Goal: Use online tool/utility: Utilize a website feature to perform a specific function

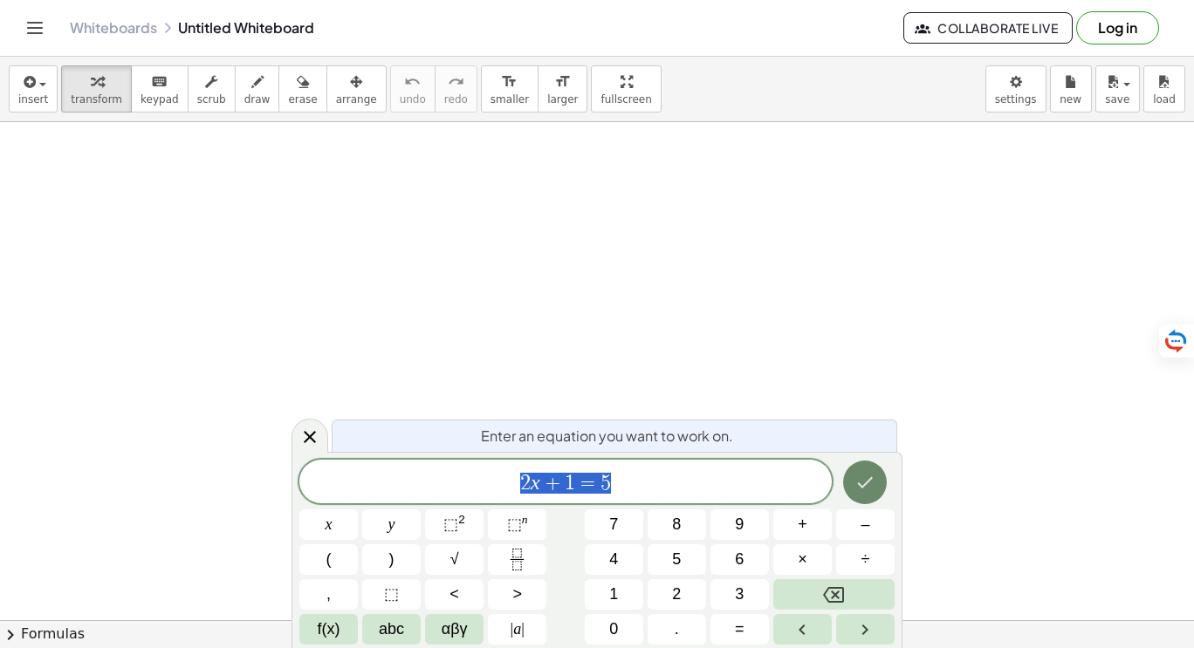
click at [850, 466] on button "Done" at bounding box center [865, 483] width 44 height 44
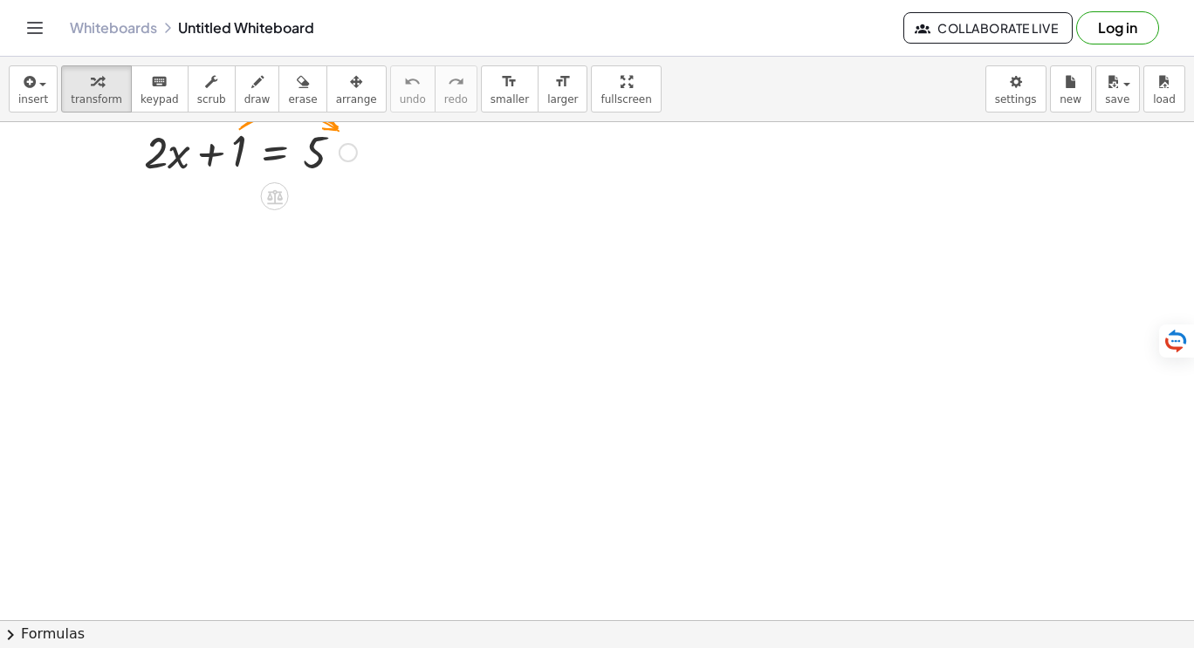
scroll to position [81, 0]
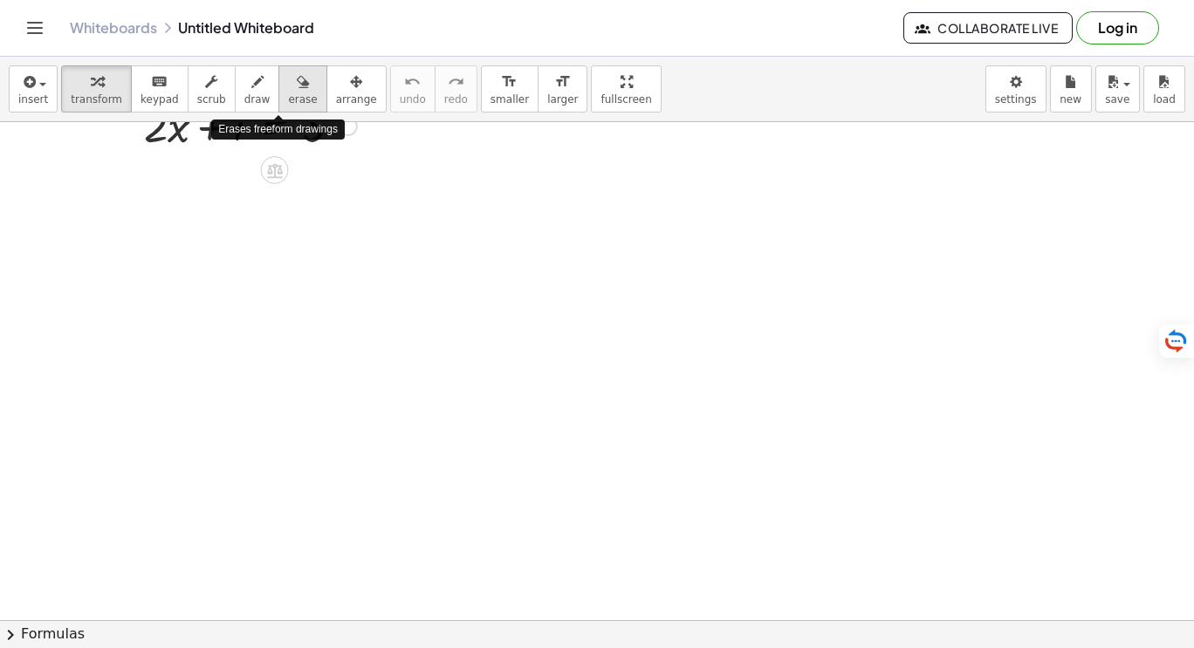
click at [297, 86] on icon "button" at bounding box center [303, 82] width 12 height 21
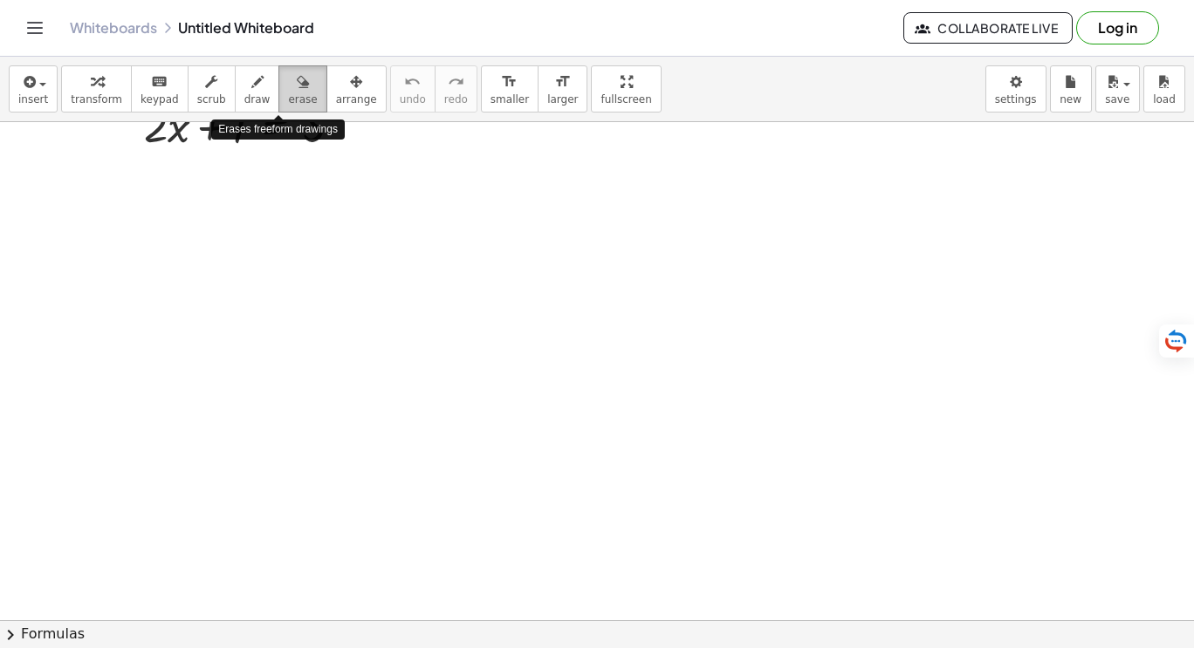
click at [297, 86] on icon "button" at bounding box center [303, 82] width 12 height 21
click at [297, 89] on icon "button" at bounding box center [303, 82] width 12 height 21
drag, startPoint x: 282, startPoint y: 89, endPoint x: 298, endPoint y: 120, distance: 35.1
click at [298, 120] on div "insert select one: Math Expression Function Text Youtube Video Graphing Geometr…" at bounding box center [597, 89] width 1194 height 65
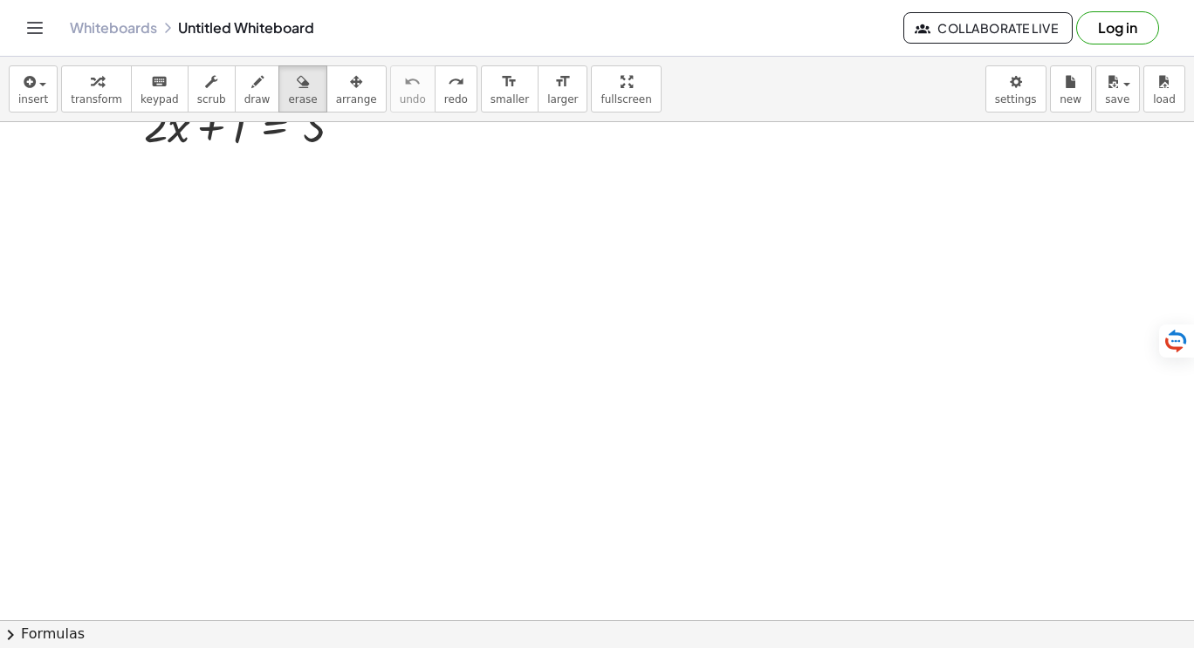
drag, startPoint x: 390, startPoint y: 82, endPoint x: 191, endPoint y: 147, distance: 209.2
click at [191, 147] on div "insert select one: Math Expression Function Text Youtube Video Graphing Geometr…" at bounding box center [597, 353] width 1194 height 592
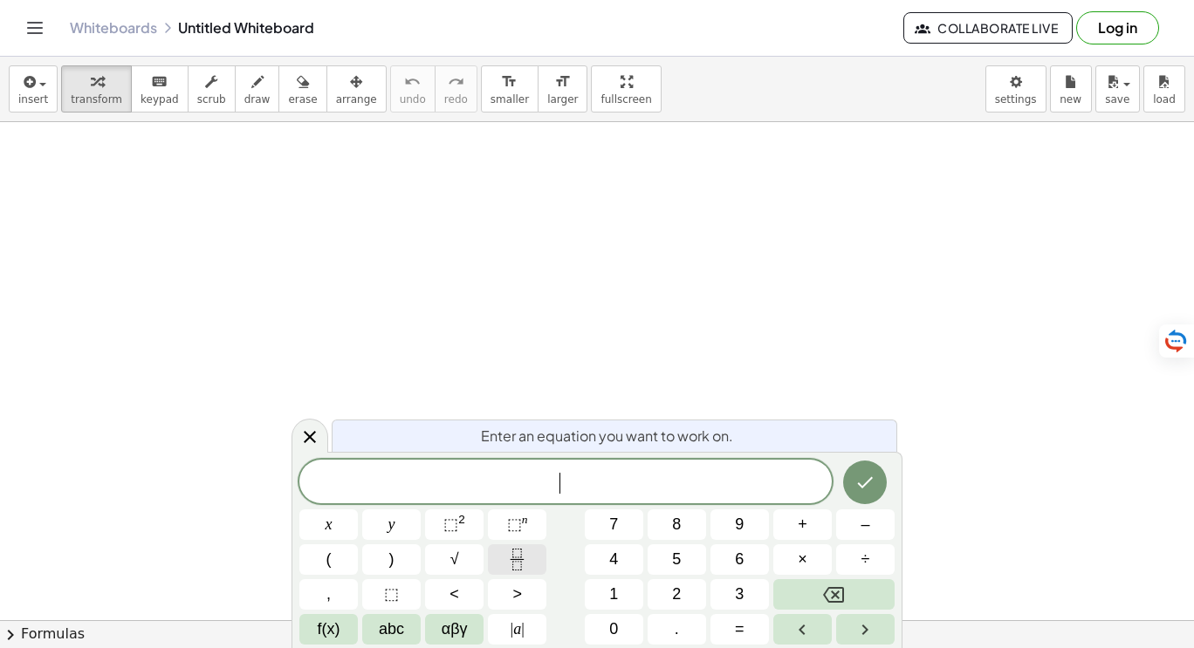
click at [514, 567] on icon "Fraction" at bounding box center [517, 560] width 22 height 22
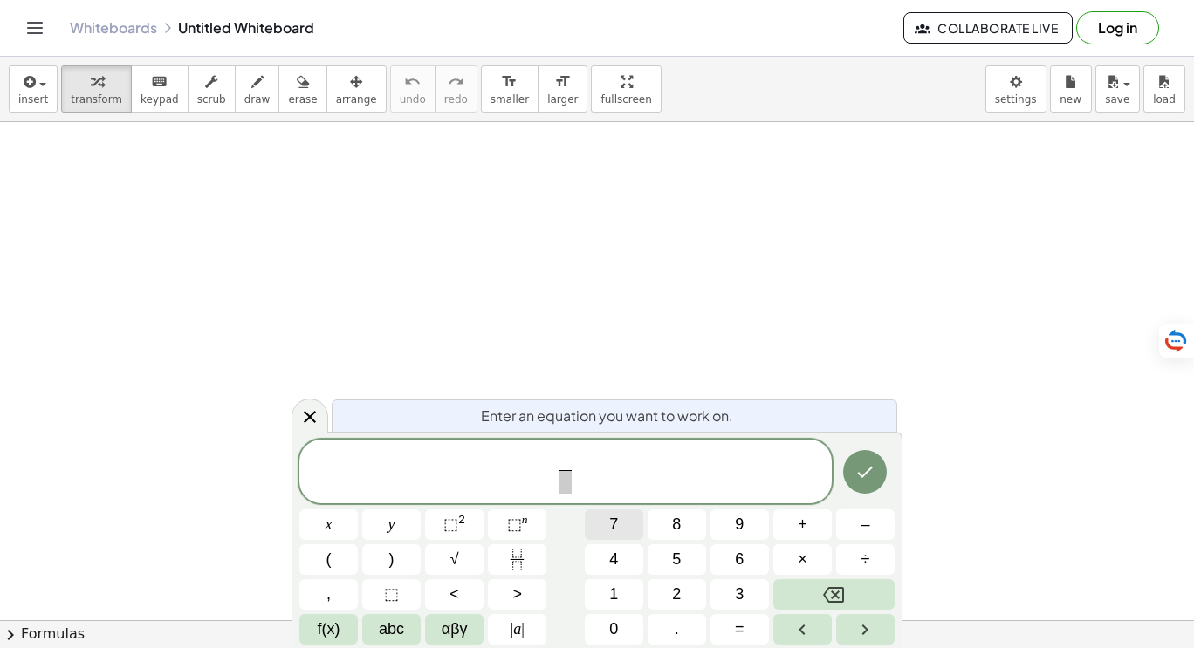
click at [615, 533] on span "7" at bounding box center [613, 525] width 9 height 24
click at [566, 489] on span "​" at bounding box center [564, 482] width 13 height 24
click at [735, 523] on span "9" at bounding box center [739, 525] width 9 height 24
click at [799, 531] on span "+" at bounding box center [803, 525] width 10 height 24
click at [819, 589] on button "Backspace" at bounding box center [833, 594] width 121 height 31
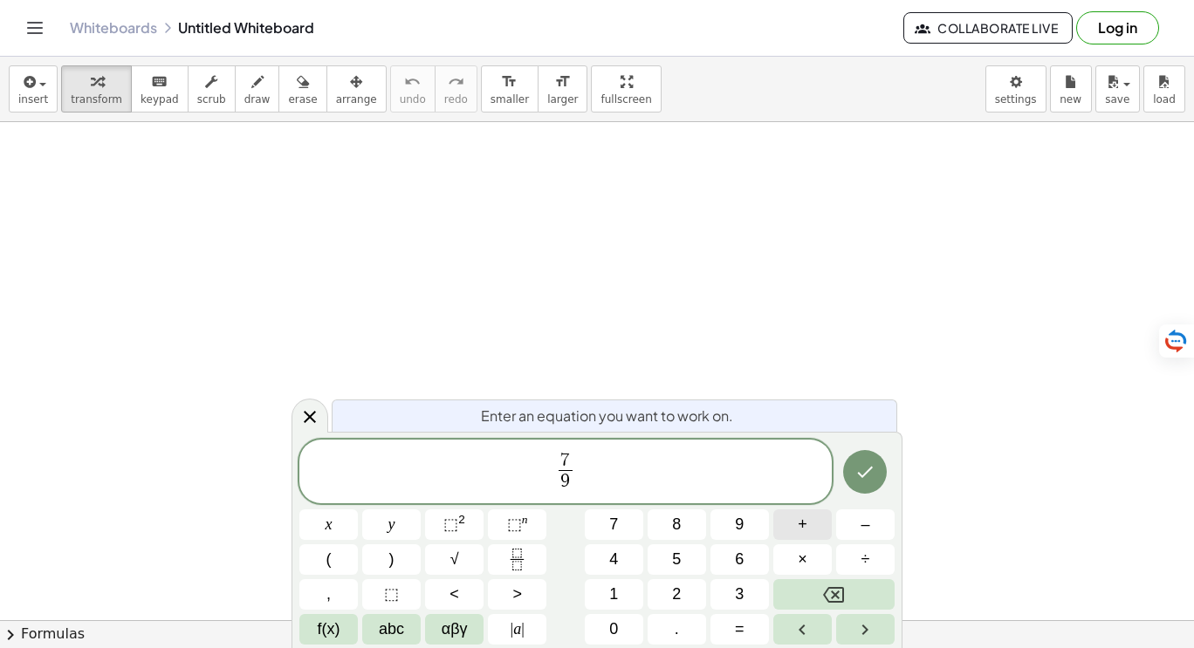
click at [781, 531] on button "+" at bounding box center [802, 525] width 58 height 31
click at [503, 555] on button "Fraction" at bounding box center [517, 560] width 58 height 31
click at [602, 528] on button "7" at bounding box center [614, 525] width 58 height 31
click at [591, 485] on span "​" at bounding box center [588, 482] width 13 height 24
click at [667, 524] on button "8" at bounding box center [676, 525] width 58 height 31
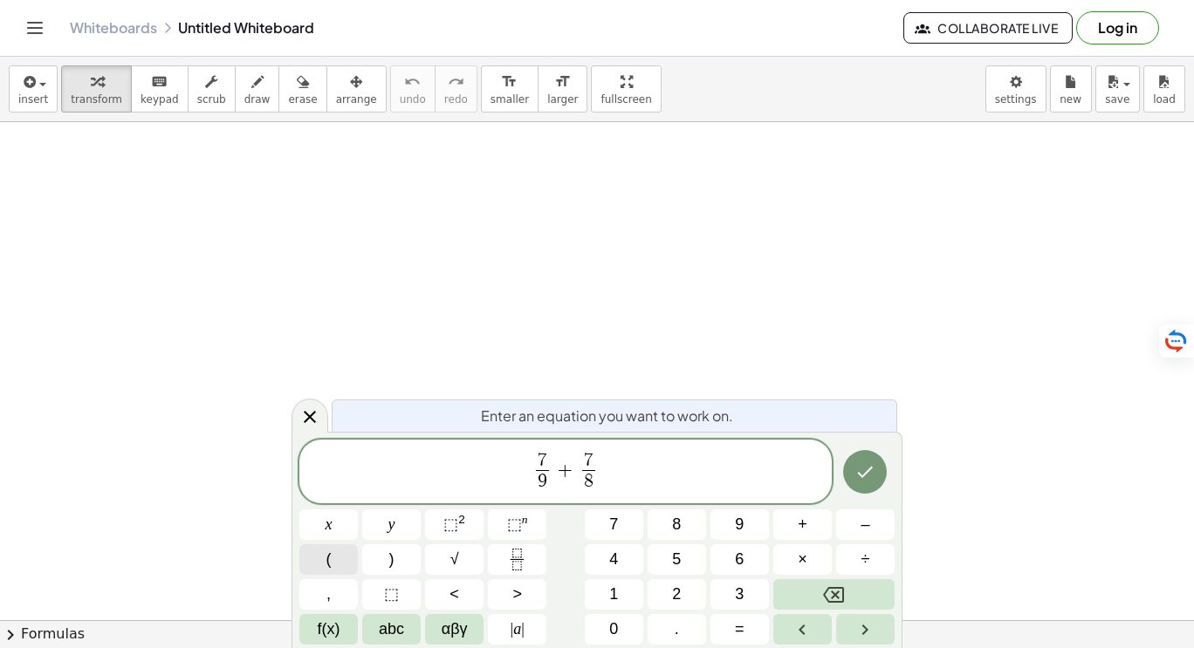
click at [309, 547] on button "(" at bounding box center [328, 560] width 58 height 31
click at [502, 551] on button "Fraction" at bounding box center [517, 560] width 58 height 31
click at [606, 583] on button "1" at bounding box center [614, 594] width 58 height 31
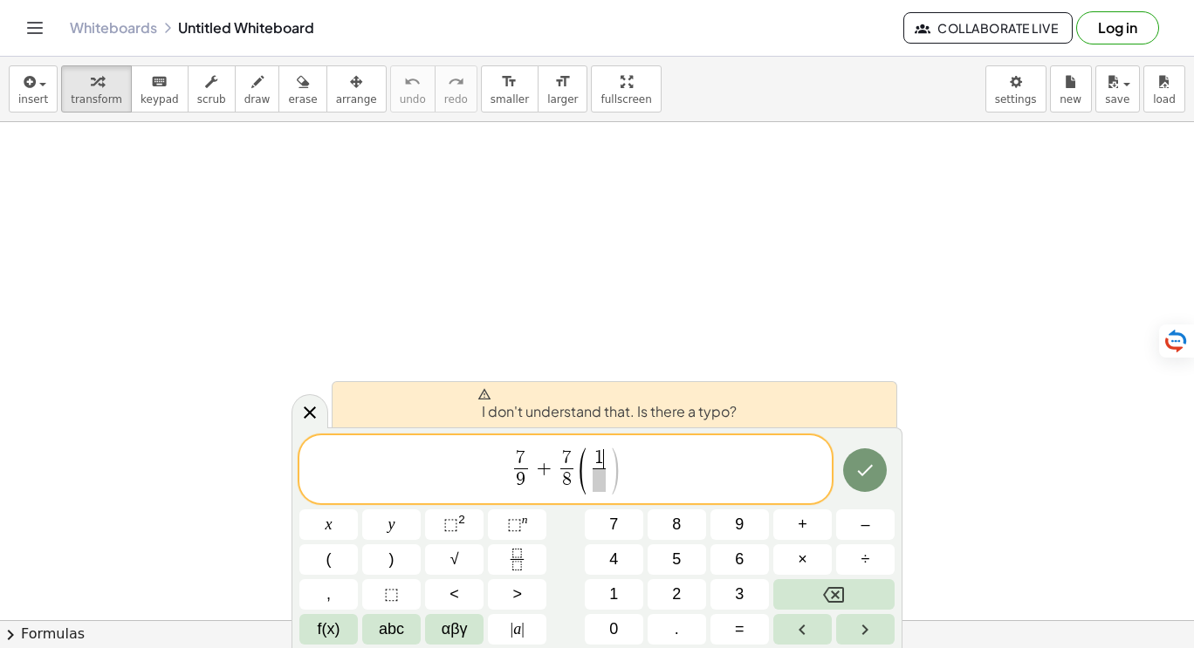
click at [599, 485] on span at bounding box center [599, 481] width 13 height 24
click at [733, 586] on button "3" at bounding box center [739, 594] width 58 height 31
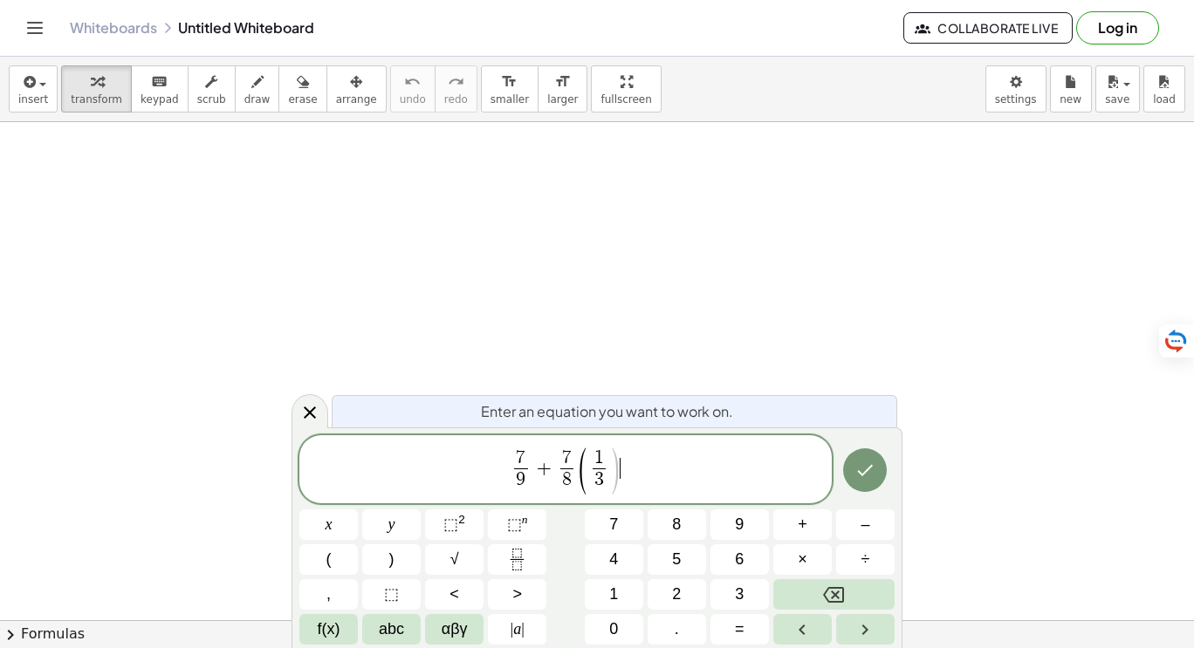
click at [666, 485] on span "7 9 ​ + 7 8 ​ ( 1 3 ​ ) ​" at bounding box center [565, 471] width 532 height 50
click at [476, 522] on button "⬚ 2" at bounding box center [454, 525] width 58 height 31
click at [869, 463] on icon "Done" at bounding box center [864, 470] width 21 height 21
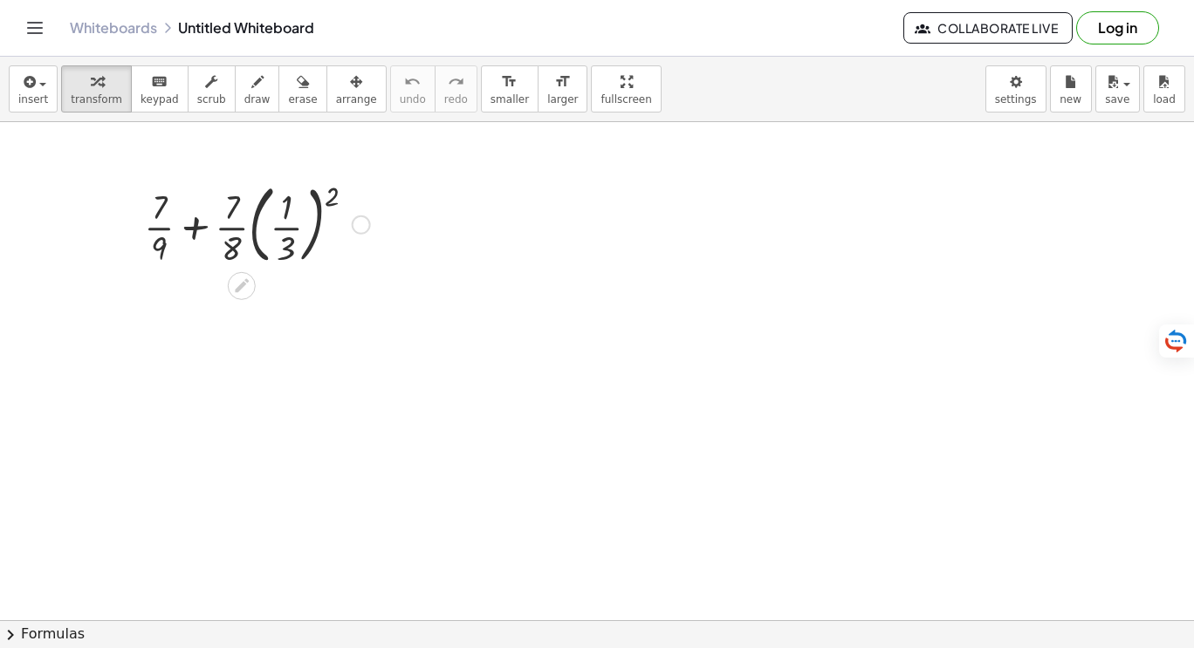
click at [360, 226] on div at bounding box center [361, 225] width 19 height 19
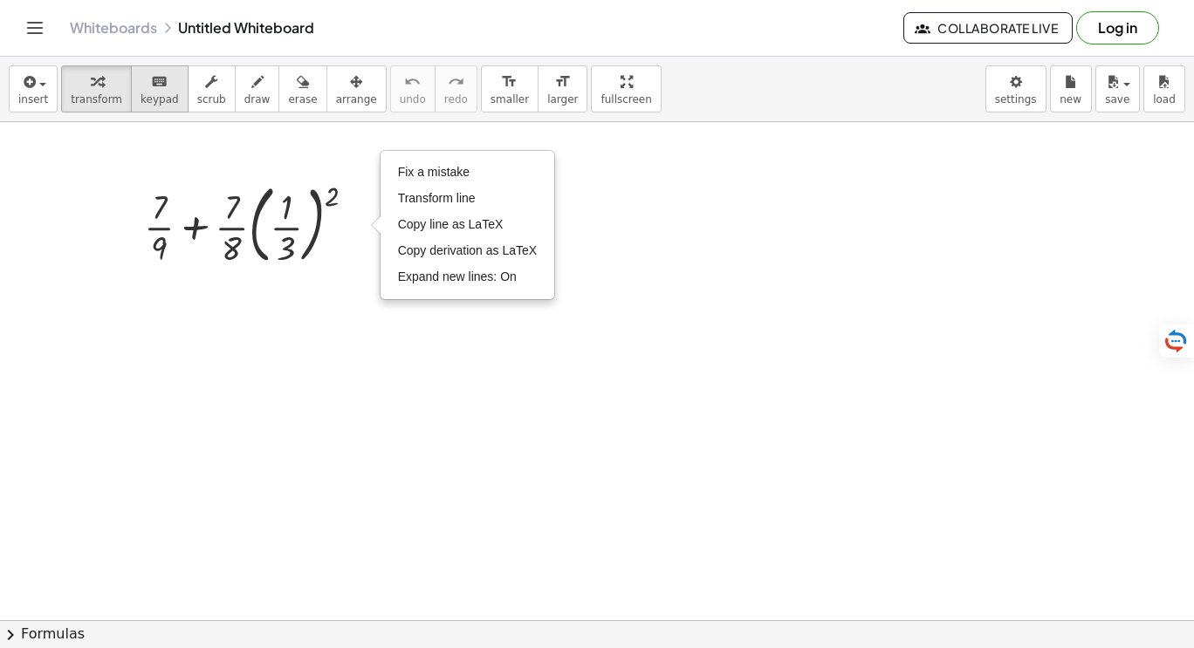
click at [149, 96] on span "keypad" at bounding box center [159, 99] width 38 height 12
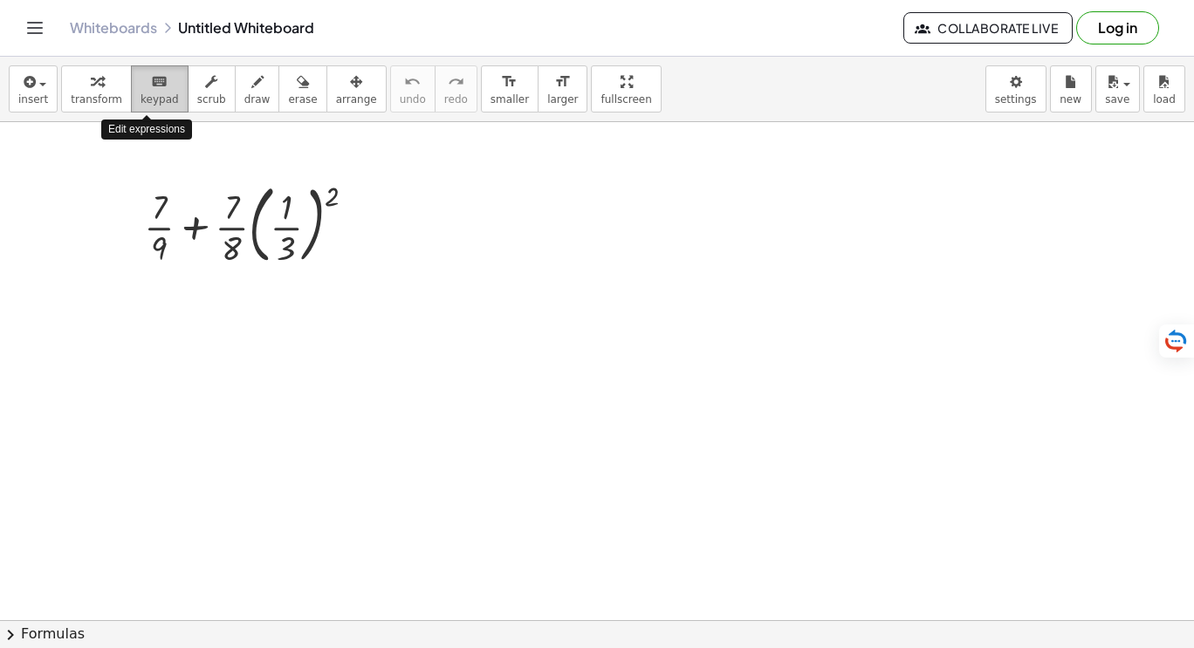
click at [150, 96] on span "keypad" at bounding box center [159, 99] width 38 height 12
drag, startPoint x: 150, startPoint y: 96, endPoint x: 139, endPoint y: 126, distance: 31.8
click at [139, 122] on div "insert select one: Math Expression Function Text Youtube Video Graphing Geometr…" at bounding box center [597, 89] width 1194 height 65
click at [335, 226] on div at bounding box center [256, 223] width 243 height 94
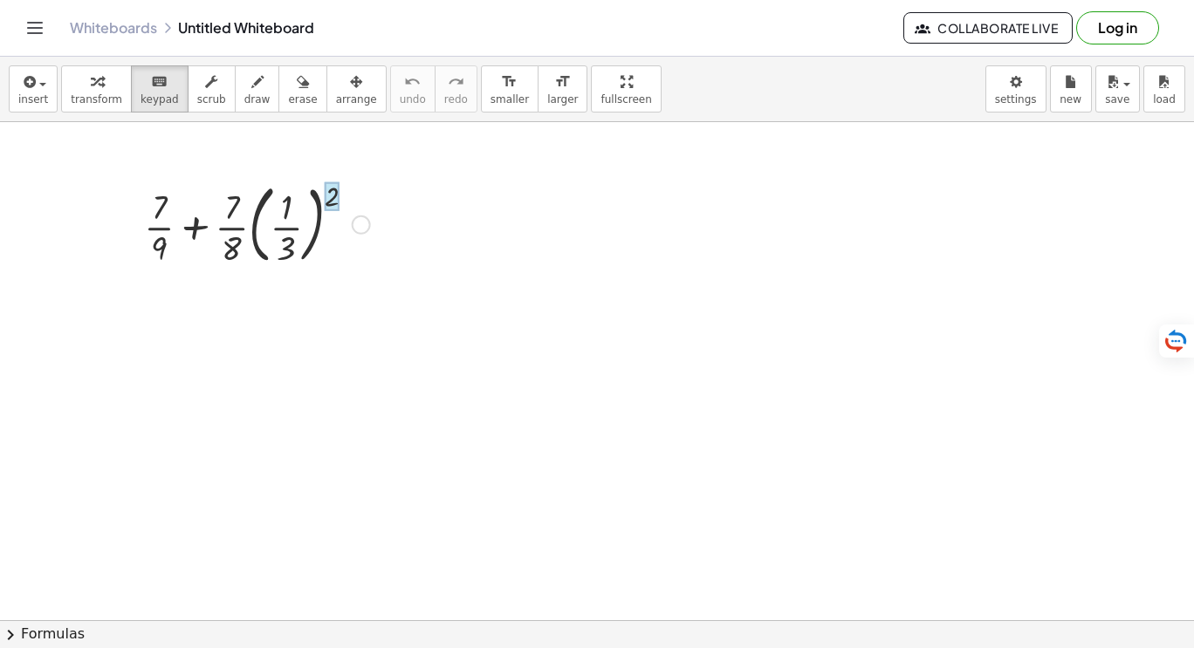
click at [333, 202] on div at bounding box center [332, 196] width 14 height 29
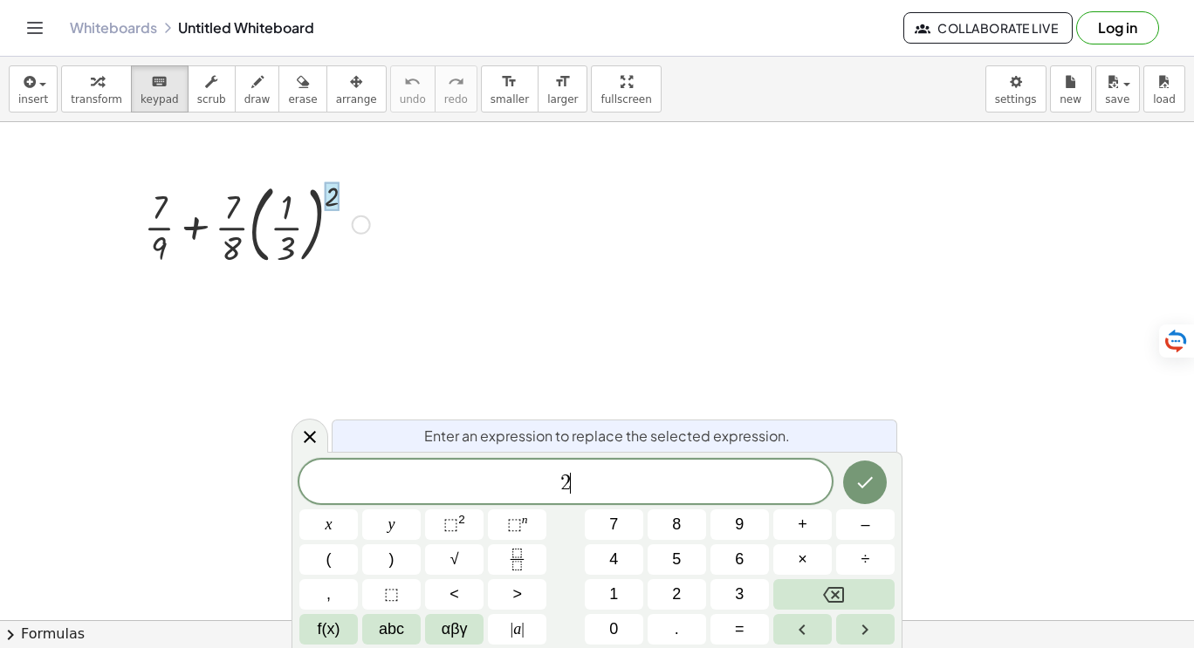
click at [582, 494] on span "2 ​" at bounding box center [565, 483] width 532 height 24
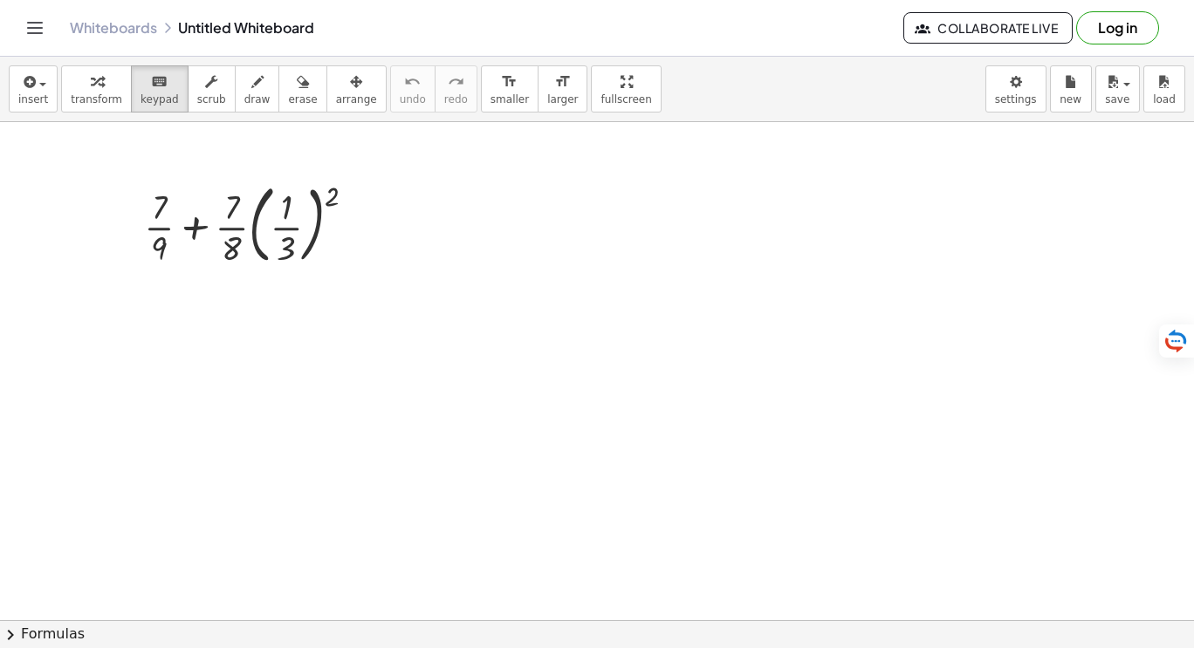
drag, startPoint x: 356, startPoint y: 263, endPoint x: 179, endPoint y: 182, distance: 194.5
click at [179, 181] on div at bounding box center [256, 223] width 243 height 94
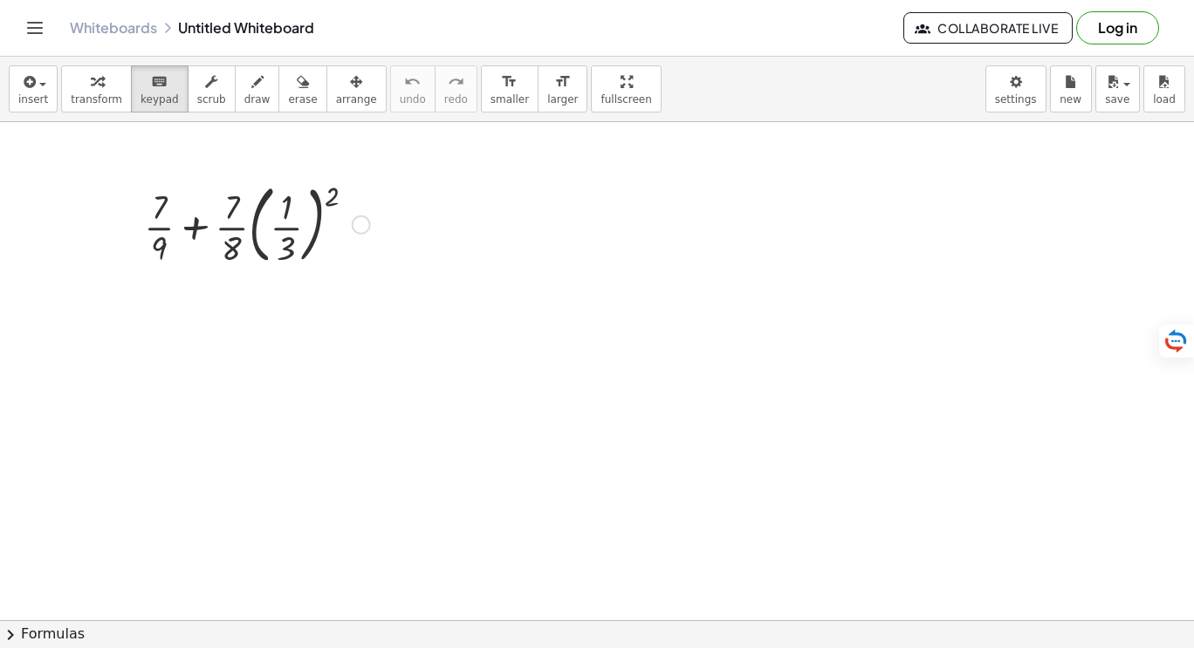
click at [179, 181] on div at bounding box center [256, 223] width 243 height 94
click at [86, 93] on span "transform" at bounding box center [96, 99] width 51 height 12
drag, startPoint x: 92, startPoint y: 93, endPoint x: 285, endPoint y: 305, distance: 287.2
click at [285, 305] on div "insert select one: Math Expression Function Text Youtube Video Graphing Geometr…" at bounding box center [597, 353] width 1194 height 592
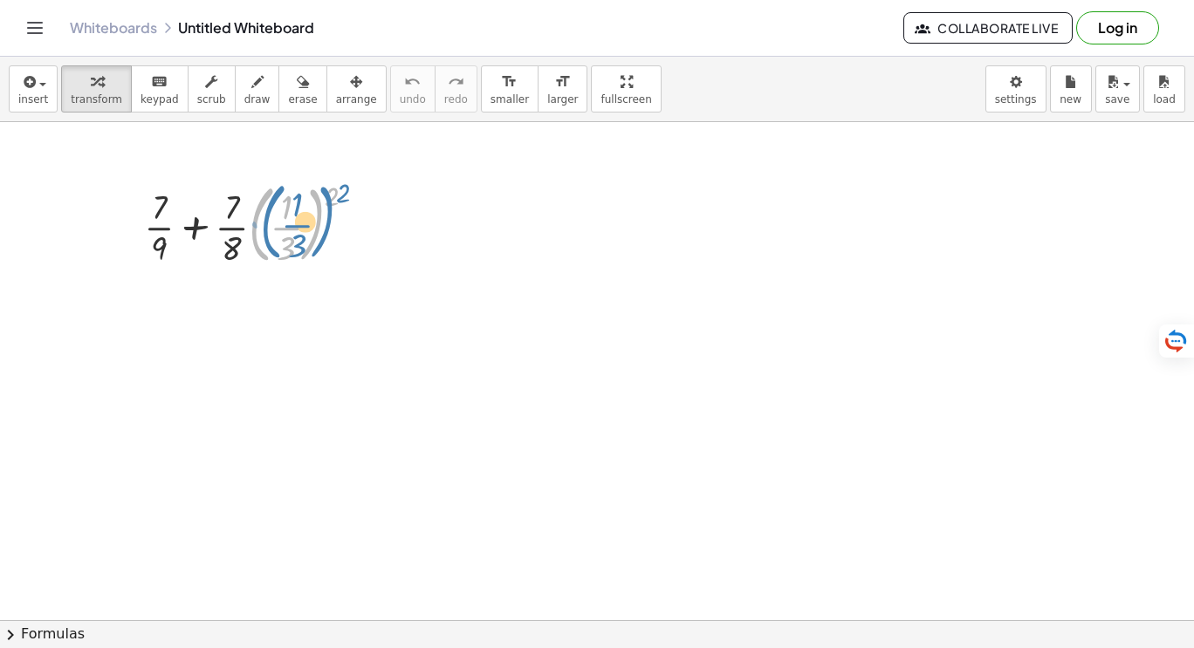
drag, startPoint x: 308, startPoint y: 256, endPoint x: 319, endPoint y: 250, distance: 12.1
click at [319, 250] on div at bounding box center [256, 223] width 243 height 94
click at [359, 223] on div "Fix a mistake Transform line Copy line as LaTeX Copy derivation as LaTeX Expand…" at bounding box center [361, 225] width 19 height 19
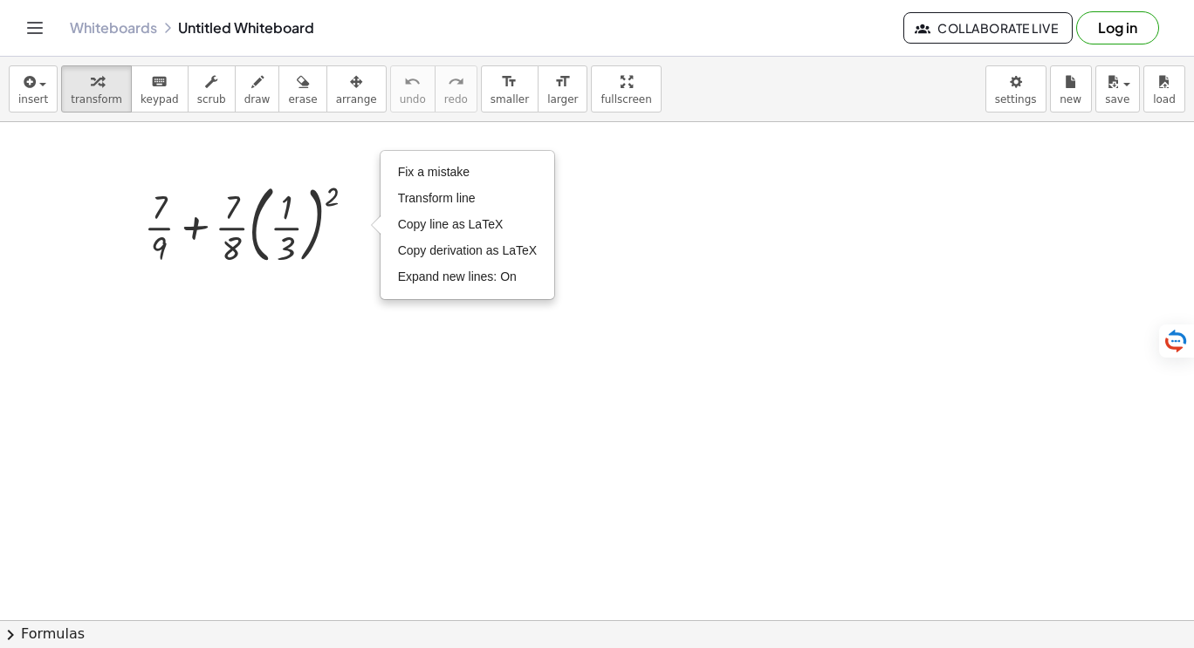
click at [368, 121] on div "insert select one: Math Expression Function Text Youtube Video Graphing Geometr…" at bounding box center [597, 89] width 1194 height 65
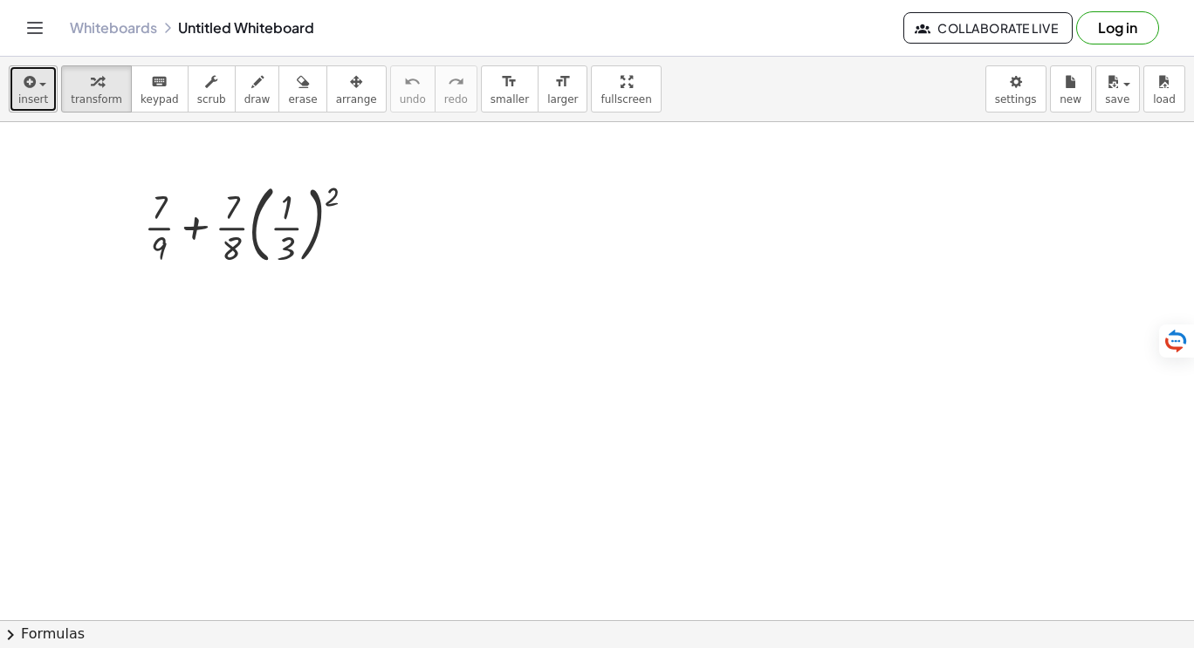
click at [26, 79] on icon "button" at bounding box center [28, 82] width 16 height 21
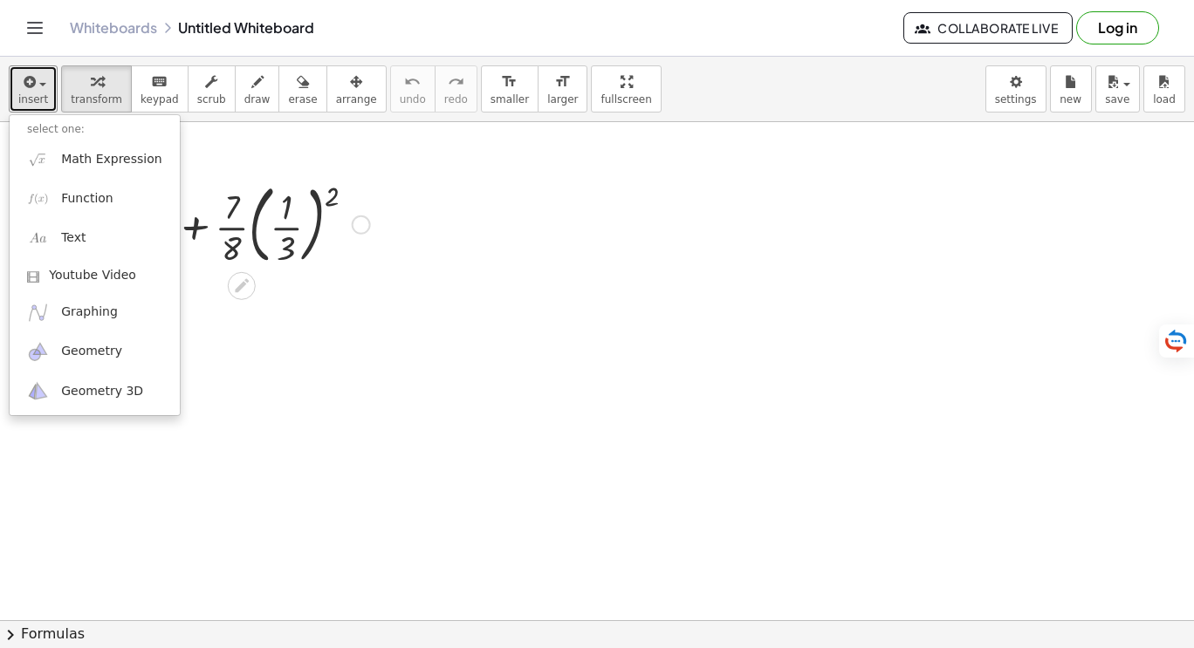
click at [372, 265] on div at bounding box center [256, 223] width 243 height 94
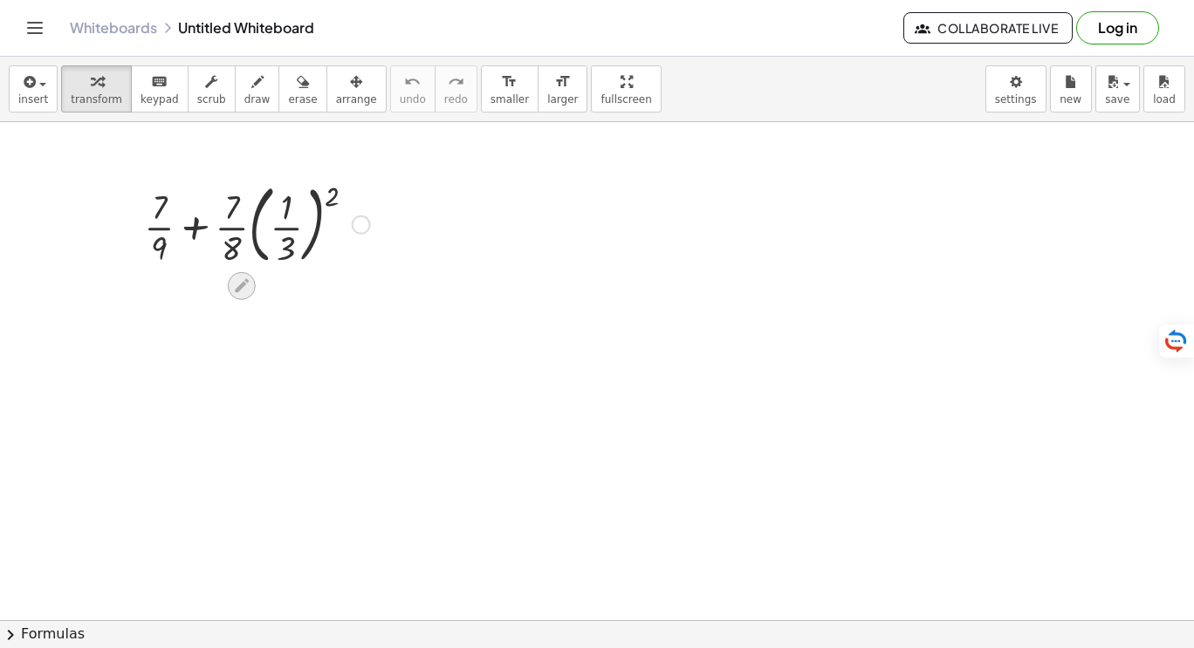
click at [246, 289] on icon at bounding box center [241, 286] width 18 height 18
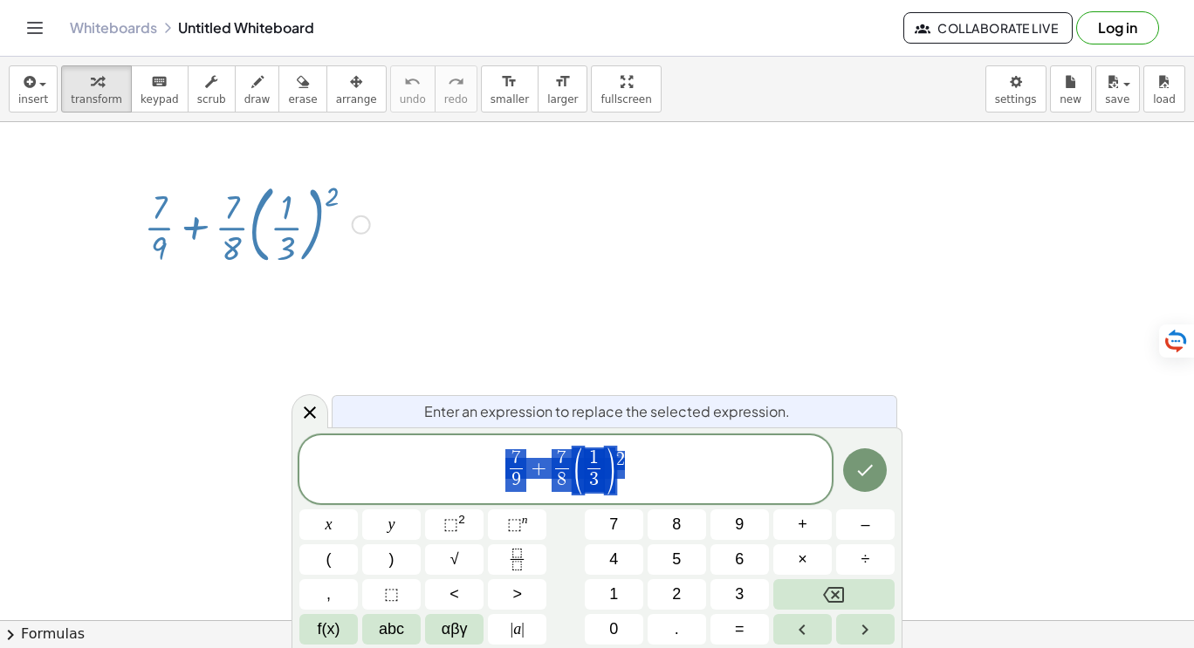
click at [682, 485] on span "7 9 ​ + 7 8 ​ ( 1 3 ​ ) 2" at bounding box center [565, 471] width 532 height 50
click at [724, 629] on button "=" at bounding box center [739, 629] width 58 height 31
click at [861, 478] on icon "Done" at bounding box center [864, 470] width 21 height 21
click at [757, 490] on span "7 9 ​ + 7 8 ​ ( 1 3 ​ ) 2 ​" at bounding box center [565, 471] width 532 height 50
click at [737, 637] on span "=" at bounding box center [740, 630] width 10 height 24
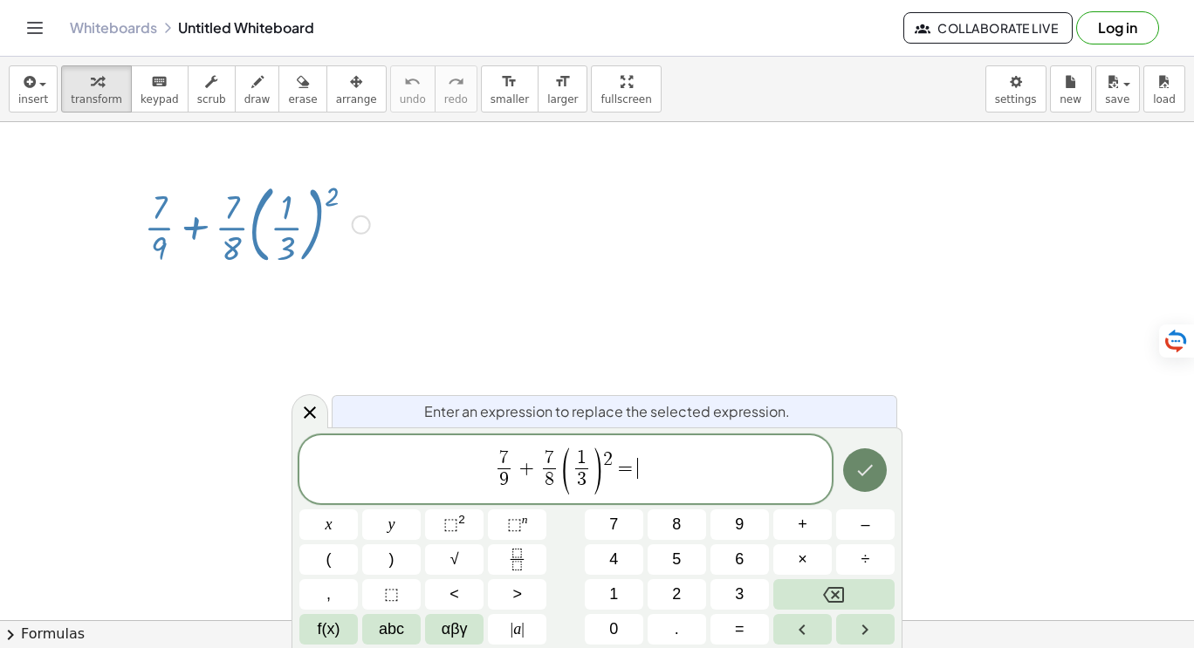
click at [860, 464] on icon "Done" at bounding box center [864, 470] width 21 height 21
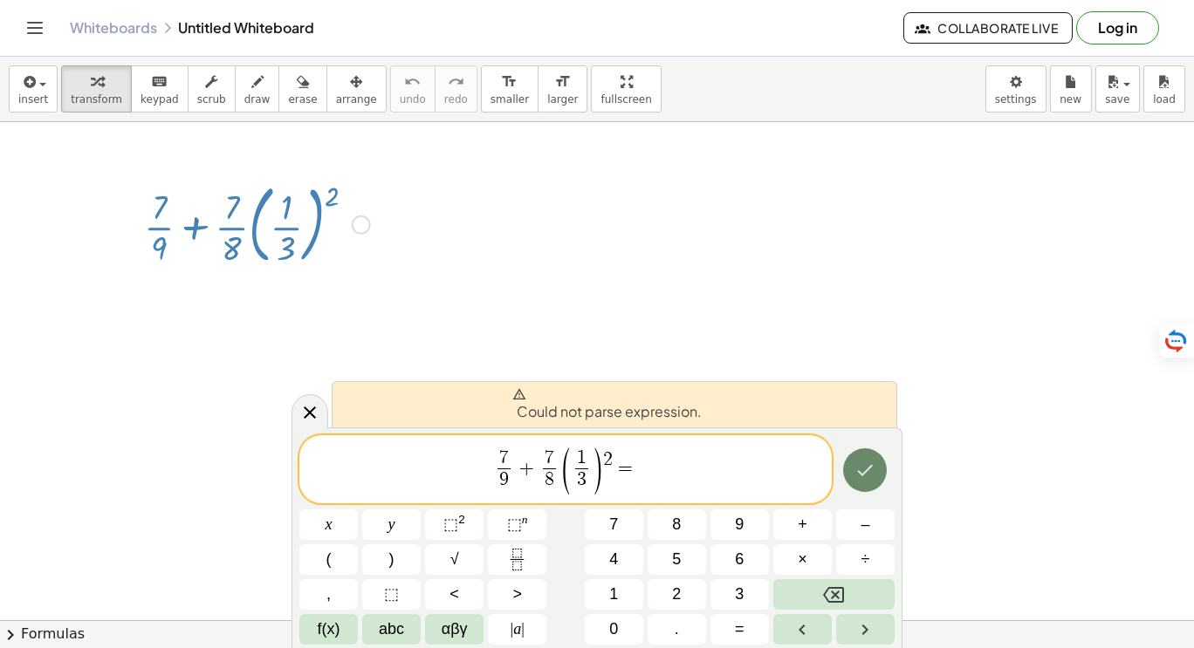
click at [860, 464] on icon "Done" at bounding box center [864, 470] width 21 height 21
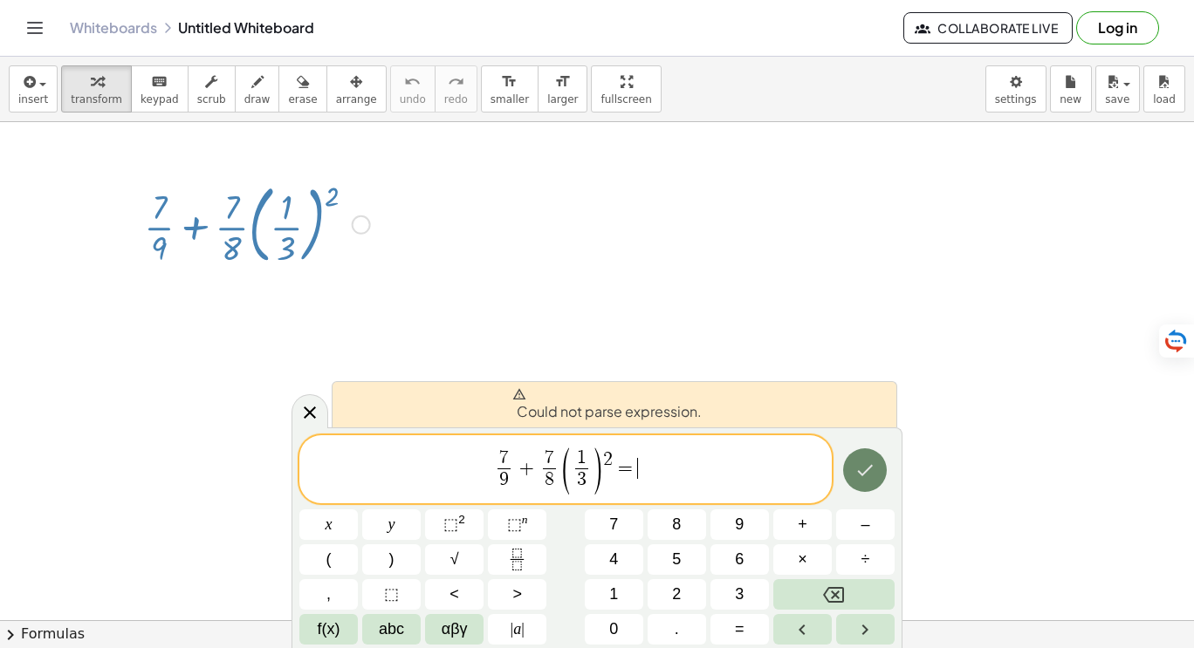
click at [860, 464] on icon "Done" at bounding box center [864, 470] width 21 height 21
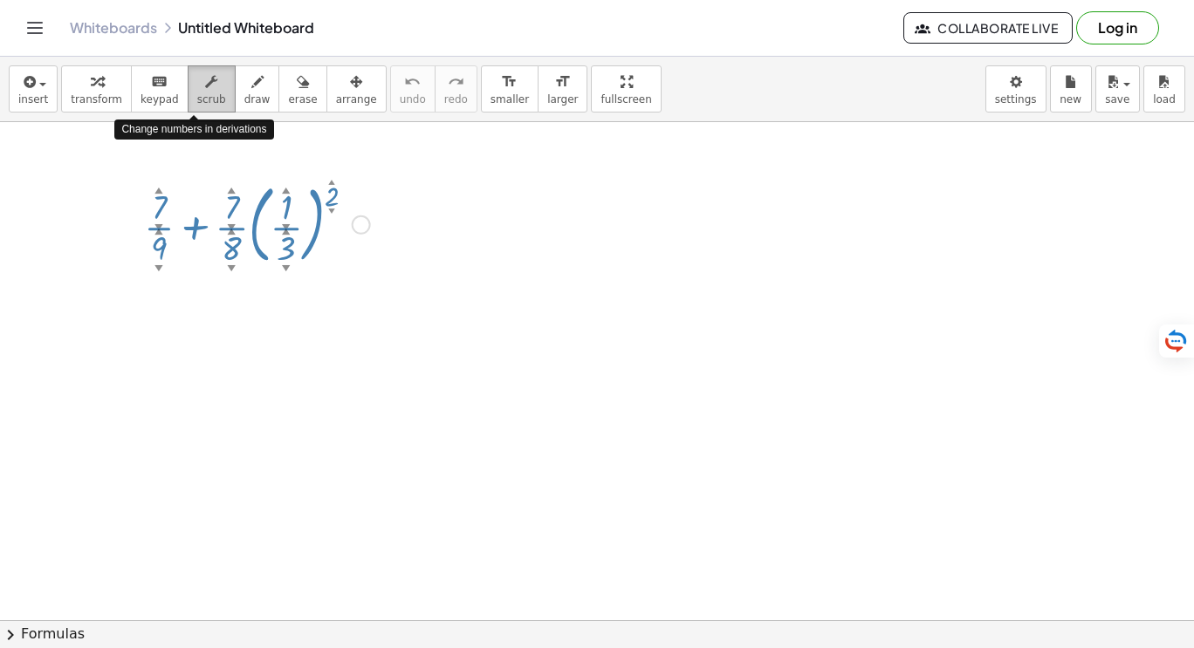
click at [205, 86] on icon "button" at bounding box center [211, 82] width 12 height 21
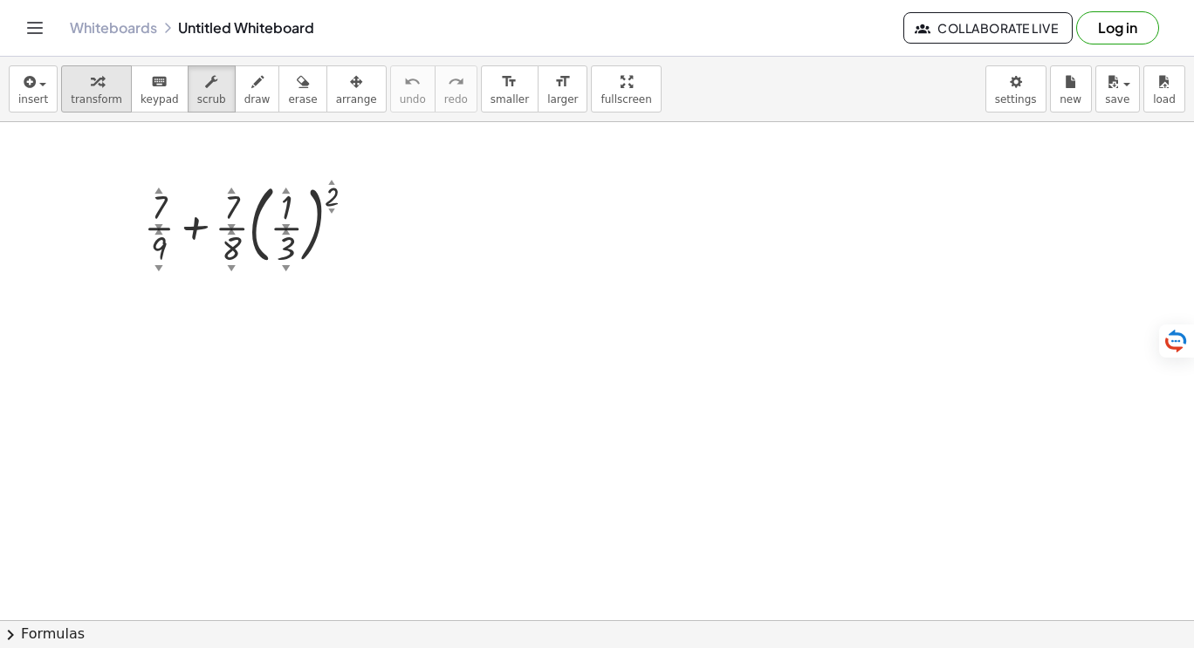
click at [71, 73] on div "button" at bounding box center [96, 81] width 51 height 21
drag, startPoint x: 70, startPoint y: 73, endPoint x: 280, endPoint y: 227, distance: 260.4
click at [280, 227] on div "insert select one: Math Expression Function Text Youtube Video Graphing Geometr…" at bounding box center [597, 353] width 1194 height 592
click at [243, 291] on icon at bounding box center [241, 286] width 18 height 18
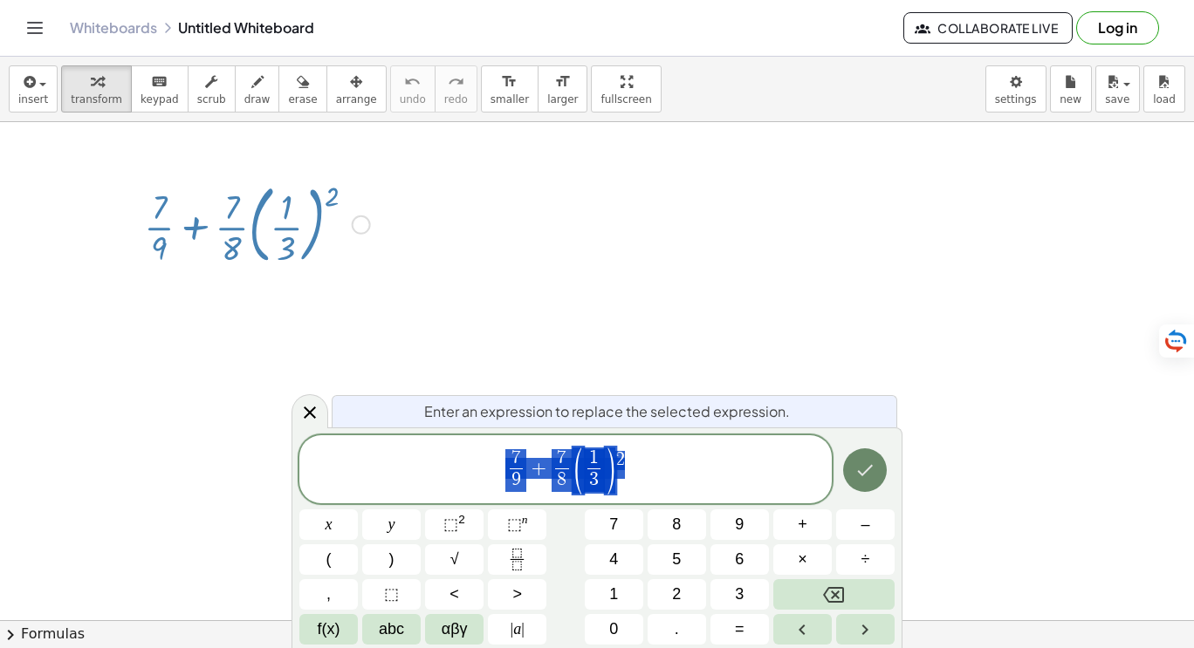
click at [854, 466] on icon "Done" at bounding box center [864, 470] width 21 height 21
